Goal: Information Seeking & Learning: Find specific fact

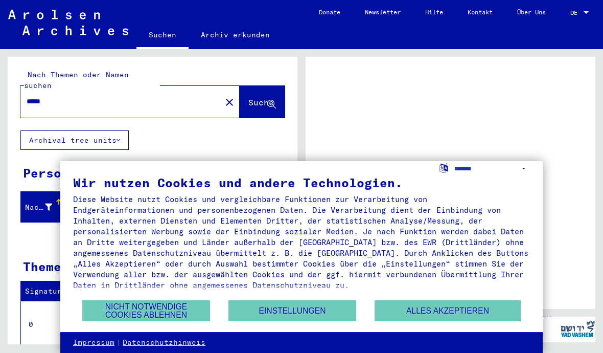
scroll to position [167, 0]
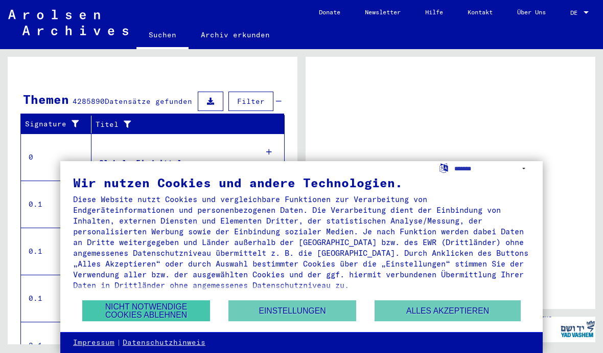
click at [187, 303] on button "Nicht notwendige Cookies ablehnen" at bounding box center [146, 310] width 128 height 21
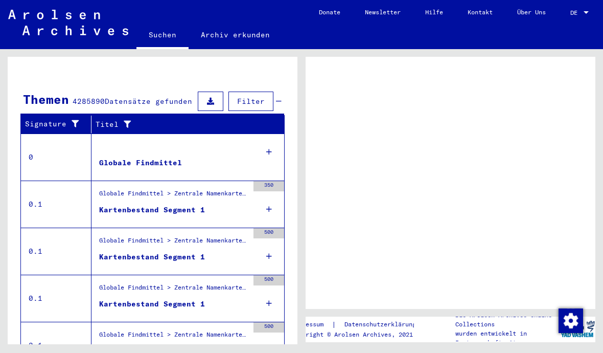
scroll to position [0, 0]
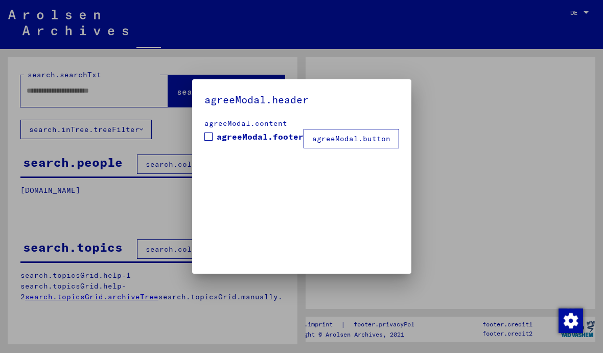
type input "*****"
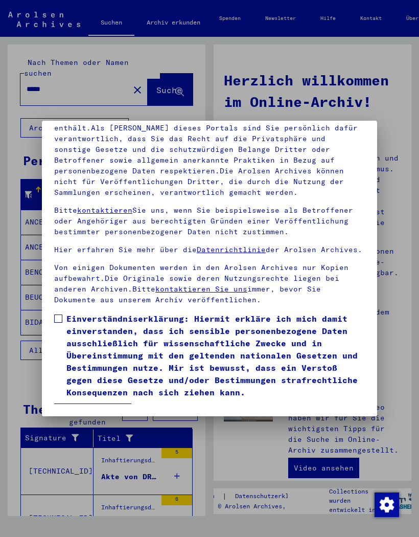
scroll to position [140, 0]
click at [76, 352] on button "Ich stimme zu" at bounding box center [92, 412] width 77 height 19
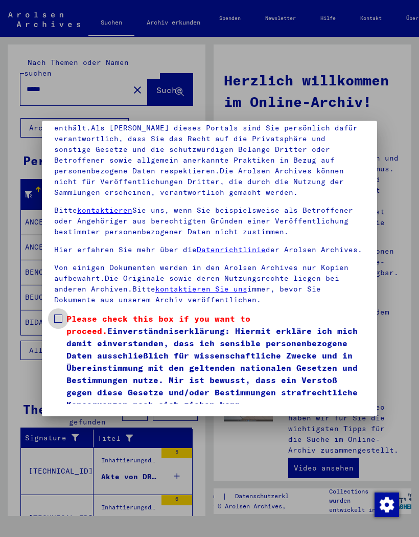
click at [58, 314] on span at bounding box center [58, 318] width 8 height 8
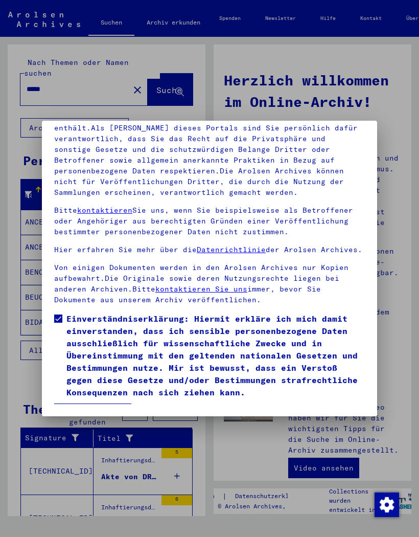
click at [84, 352] on button "Ich stimme zu" at bounding box center [92, 412] width 77 height 19
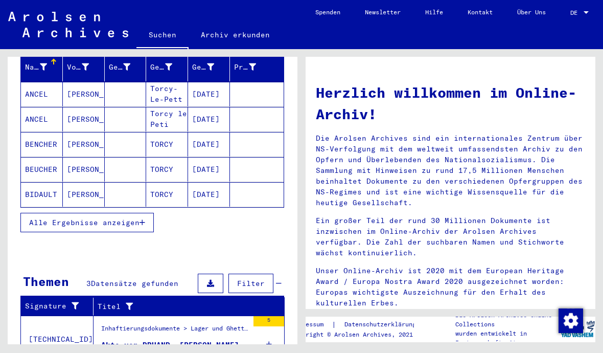
scroll to position [135, 0]
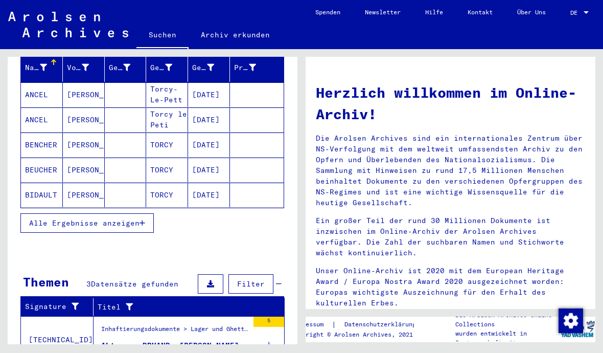
click at [63, 218] on span "Alle Ergebnisse anzeigen" at bounding box center [84, 222] width 110 height 9
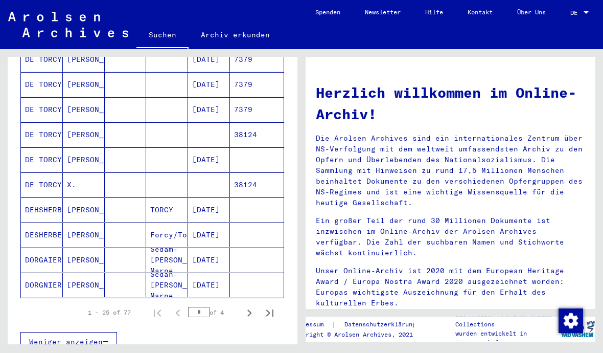
scroll to position [545, 0]
click at [37, 149] on mat-cell "DE TORCY" at bounding box center [42, 160] width 42 height 25
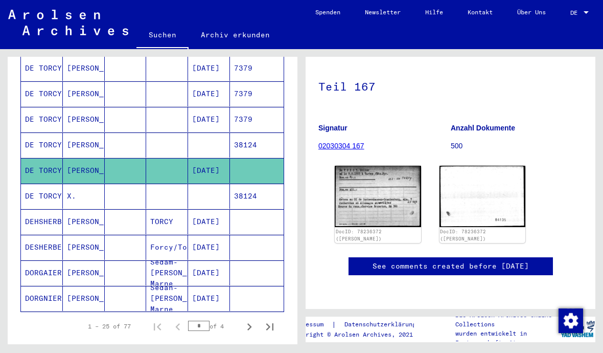
scroll to position [88, 0]
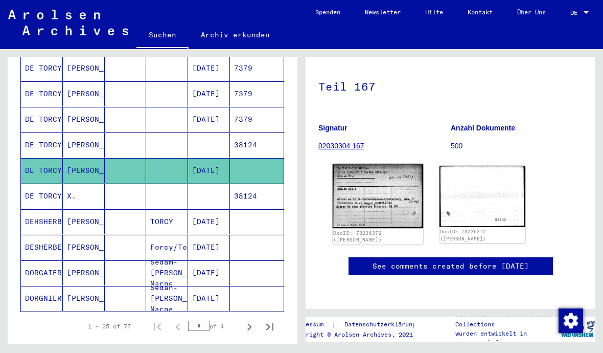
click at [401, 194] on img at bounding box center [378, 196] width 90 height 64
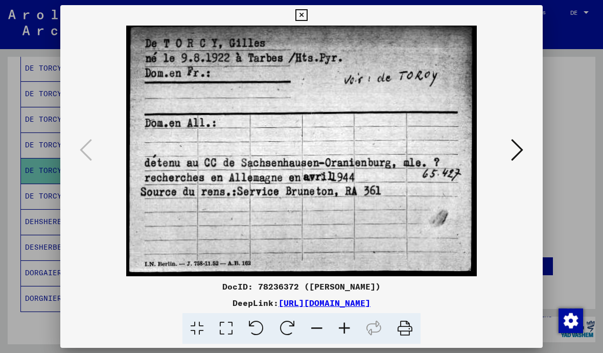
click at [523, 153] on icon at bounding box center [517, 149] width 12 height 25
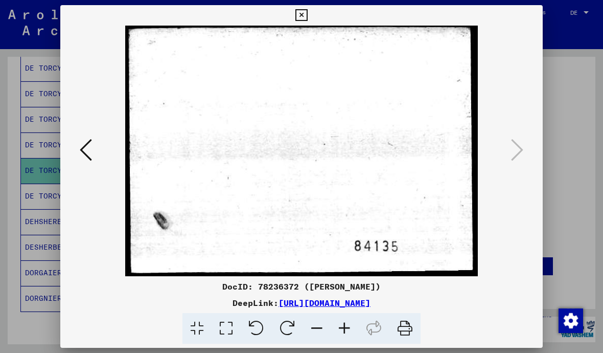
click at [307, 17] on icon at bounding box center [301, 15] width 12 height 12
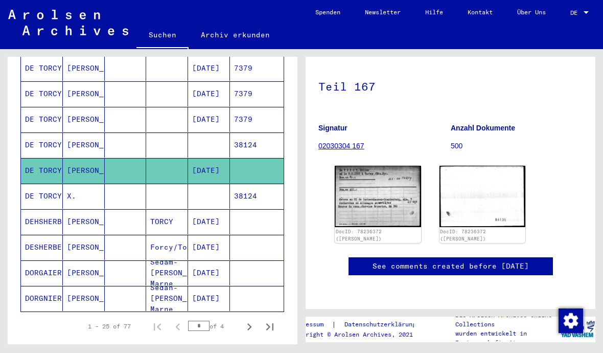
scroll to position [127, 0]
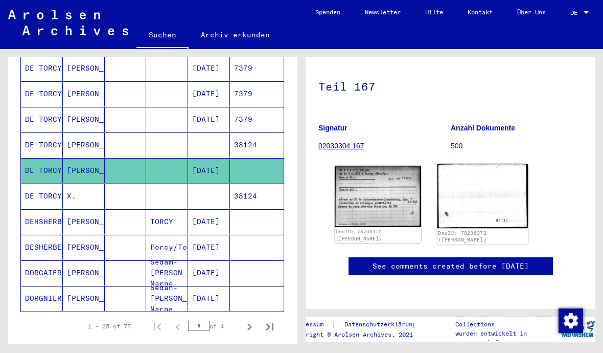
click at [511, 164] on img at bounding box center [482, 196] width 90 height 64
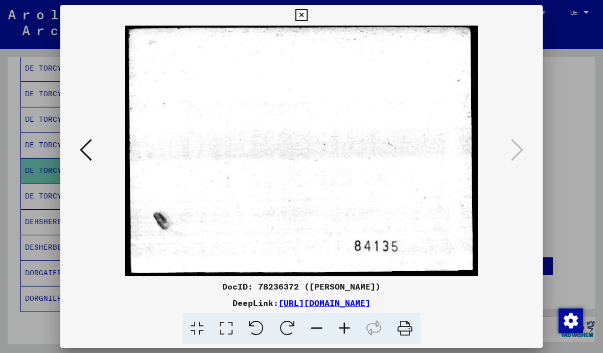
click at [575, 82] on div at bounding box center [301, 176] width 603 height 353
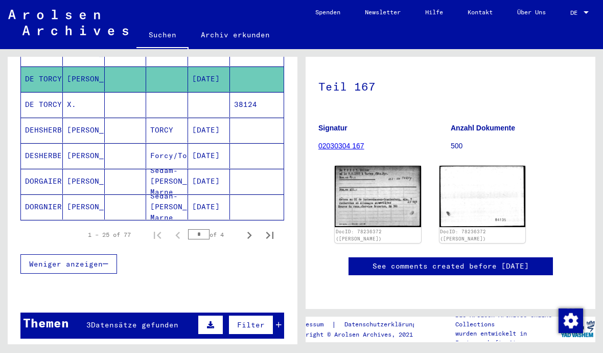
scroll to position [651, 0]
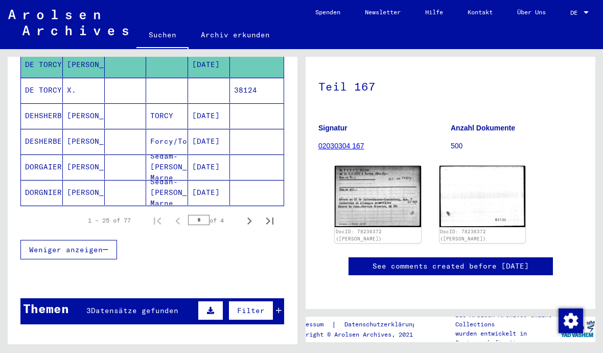
click at [247, 214] on icon "Next page" at bounding box center [249, 221] width 14 height 14
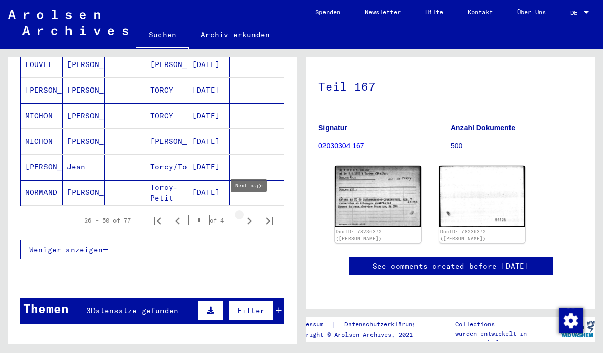
click at [250, 214] on icon "Next page" at bounding box center [249, 221] width 14 height 14
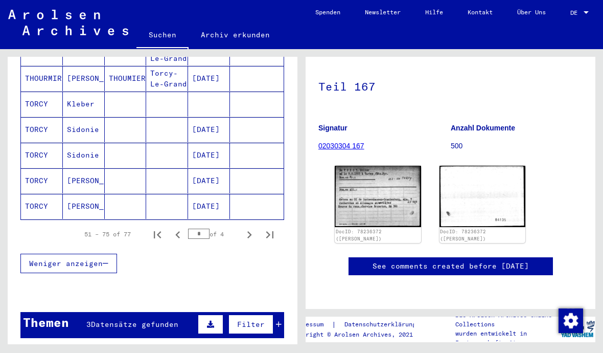
scroll to position [664, 0]
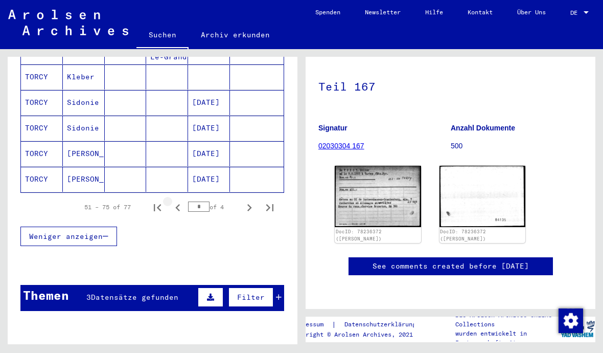
click at [175, 200] on icon "Previous page" at bounding box center [178, 207] width 14 height 14
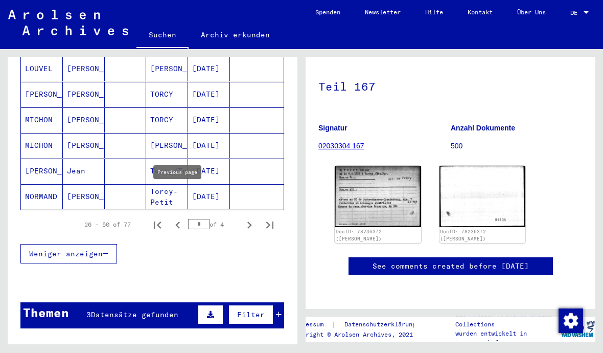
scroll to position [645, 0]
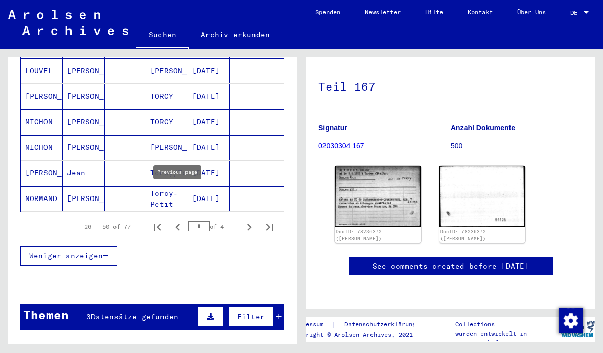
click at [181, 220] on icon "Previous page" at bounding box center [178, 227] width 14 height 14
type input "*"
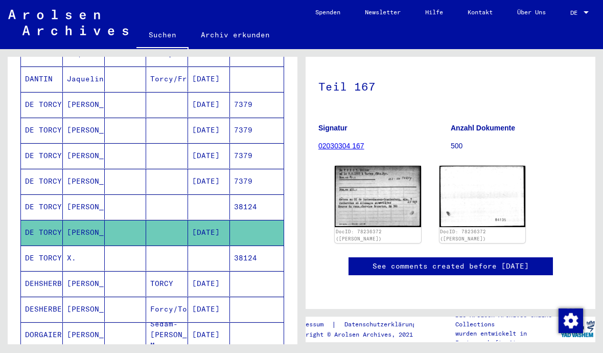
scroll to position [527, 0]
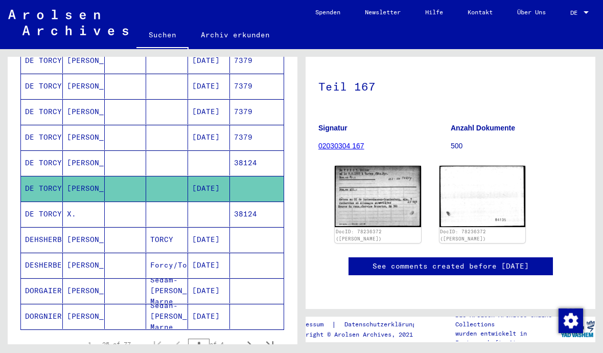
click at [37, 205] on mat-cell "DE TORCY" at bounding box center [42, 213] width 42 height 25
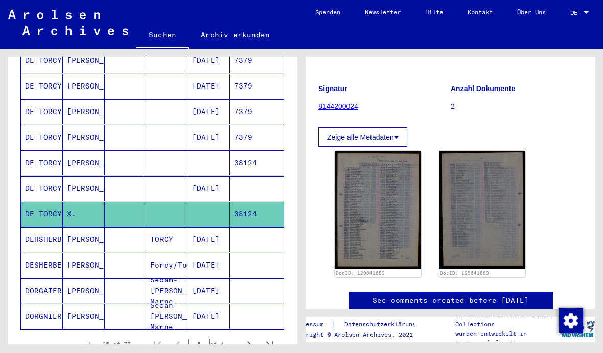
click at [39, 151] on mat-cell "DE TORCY" at bounding box center [42, 162] width 42 height 25
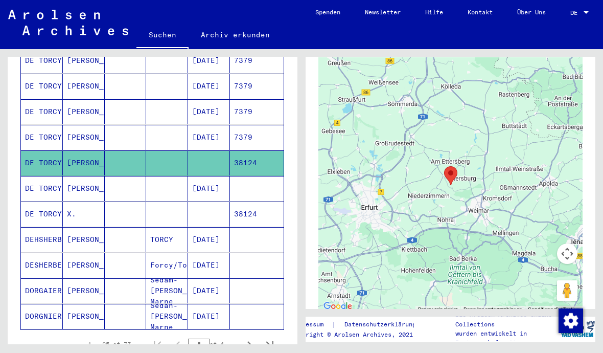
click at [32, 128] on mat-cell "DE TORCY" at bounding box center [42, 137] width 42 height 25
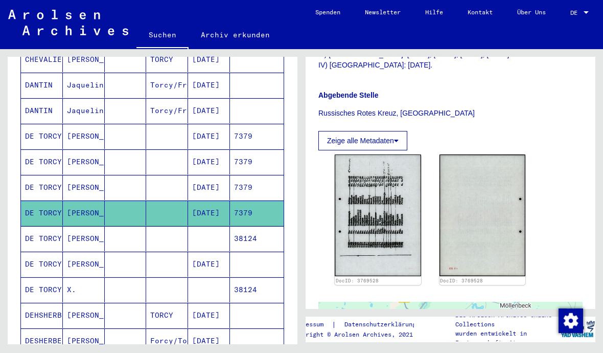
click at [37, 127] on mat-cell "DE TORCY" at bounding box center [42, 136] width 42 height 25
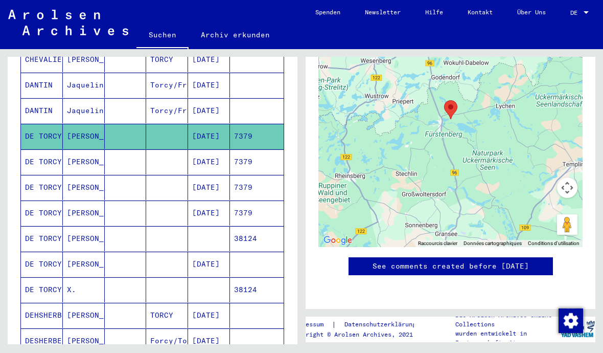
click at [41, 154] on mat-cell "DE TORCY" at bounding box center [42, 161] width 42 height 25
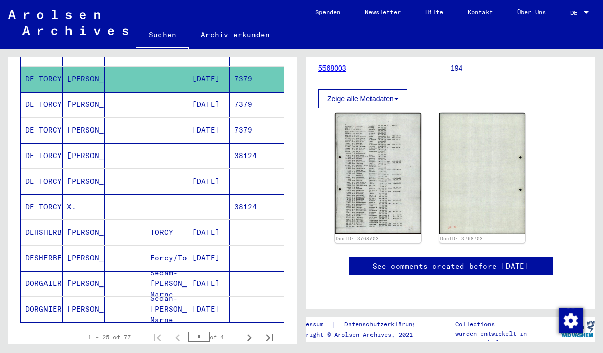
click at [32, 172] on mat-cell "DE TORCY" at bounding box center [42, 181] width 42 height 25
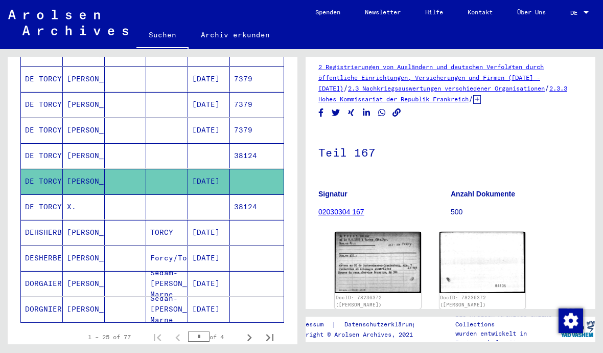
click at [34, 198] on mat-cell "DE TORCY" at bounding box center [42, 206] width 42 height 25
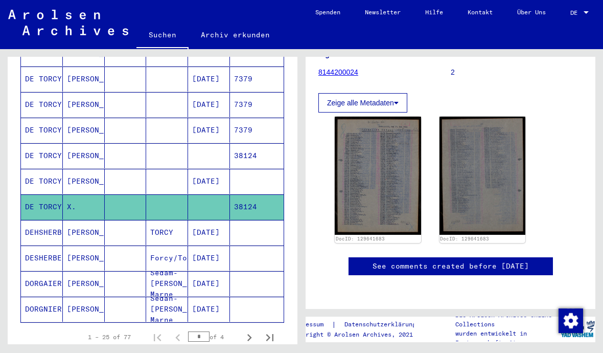
click at [41, 175] on mat-cell "DE TORCY" at bounding box center [42, 181] width 42 height 25
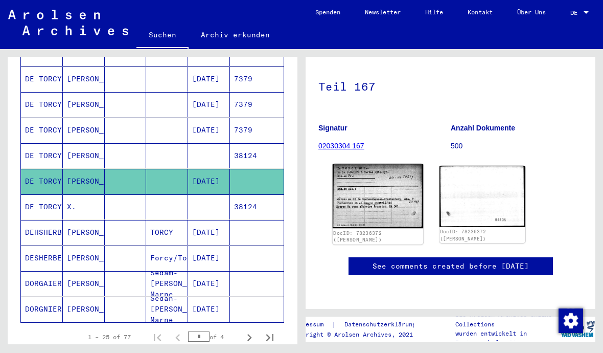
click at [397, 186] on img at bounding box center [378, 196] width 90 height 64
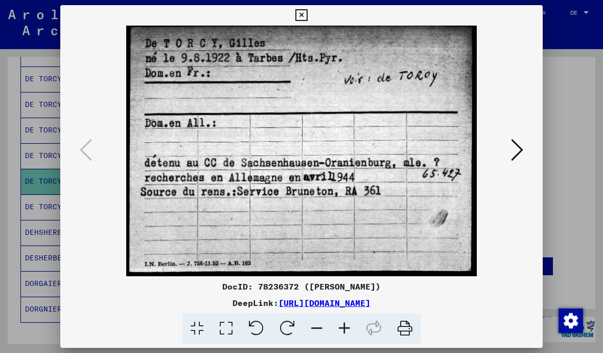
click at [279, 299] on link "[URL][DOMAIN_NAME]" at bounding box center [325, 302] width 92 height 10
